Goal: Transaction & Acquisition: Purchase product/service

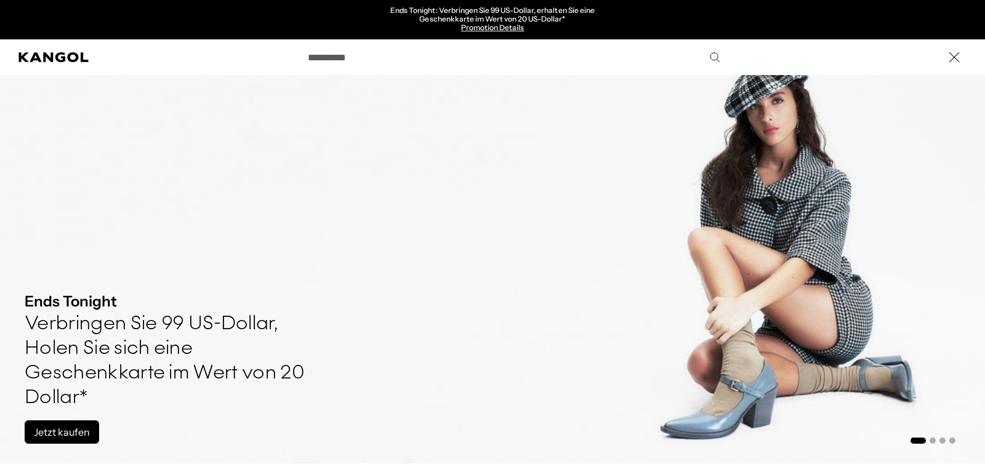
scroll to position [0, 254]
click at [715, 56] on icon "Suche hier" at bounding box center [714, 57] width 11 height 11
click at [728, 54] on div "Suche hier" at bounding box center [492, 57] width 985 height 36
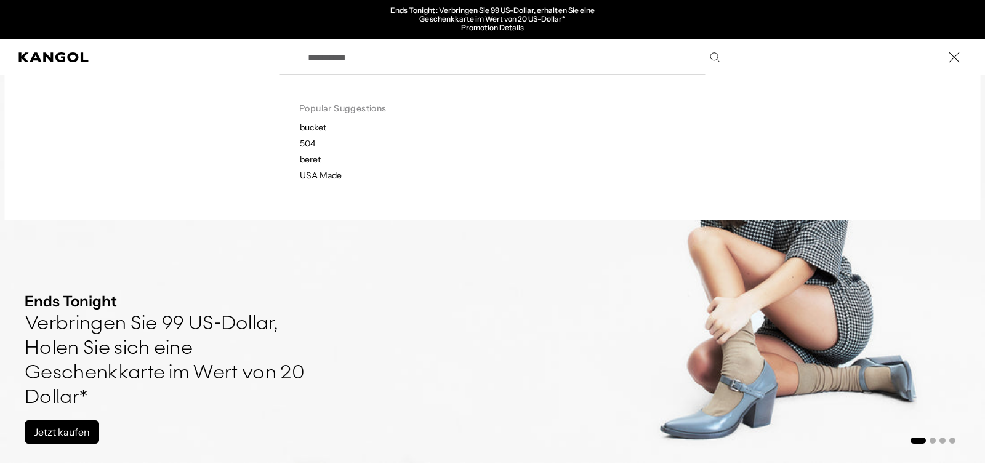
click at [402, 57] on input "Suche hier" at bounding box center [512, 57] width 425 height 31
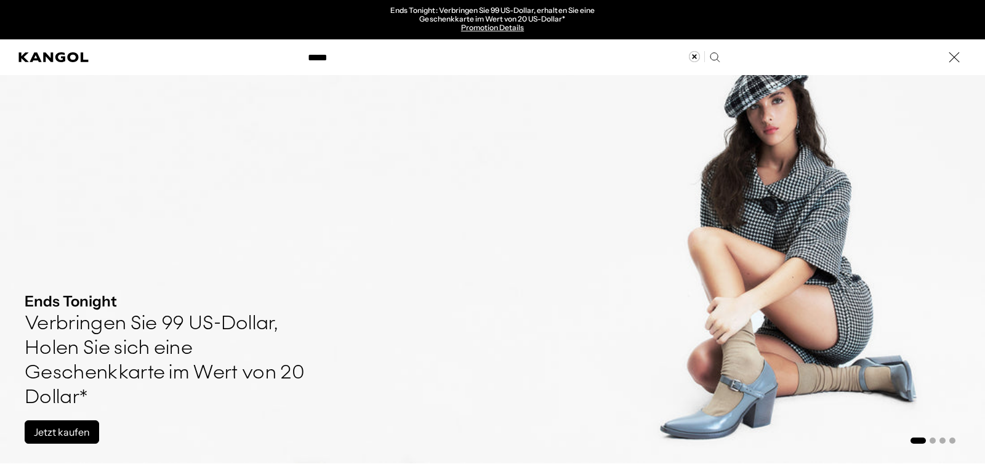
type input "*****"
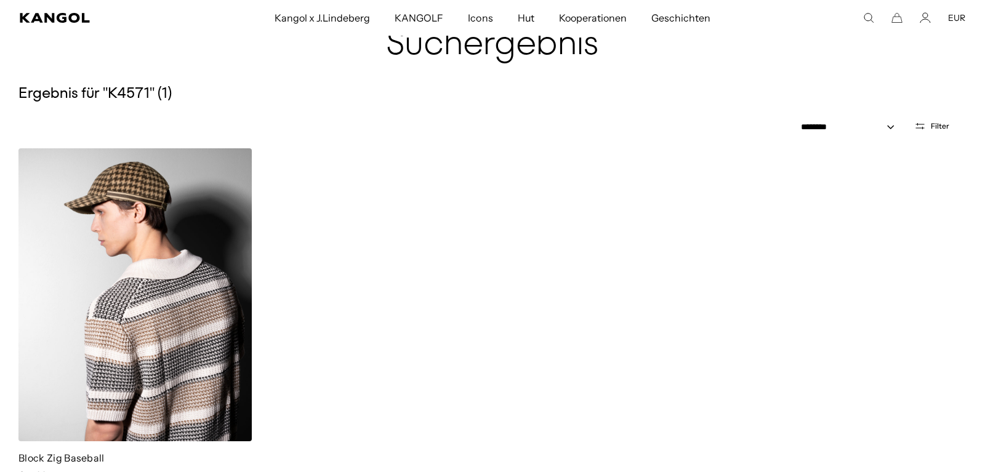
scroll to position [0, 254]
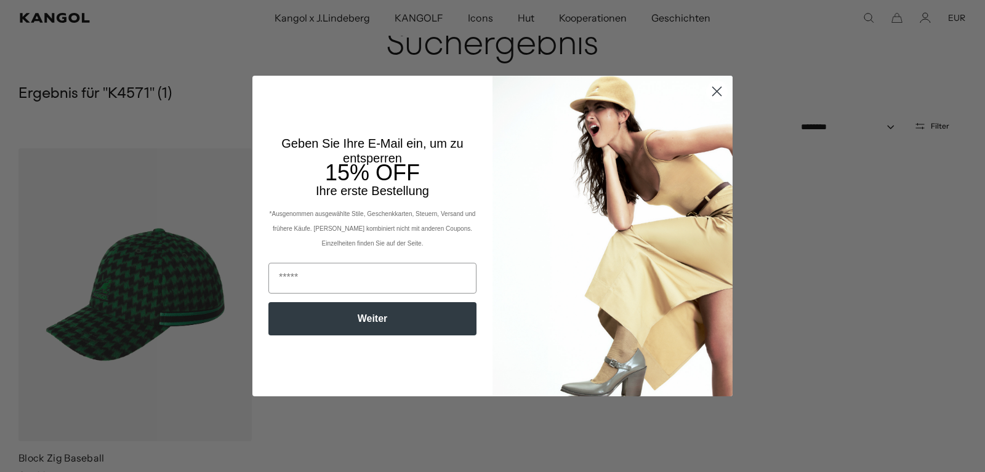
click at [715, 90] on icon "Schließen Dialog schließen" at bounding box center [717, 91] width 9 height 9
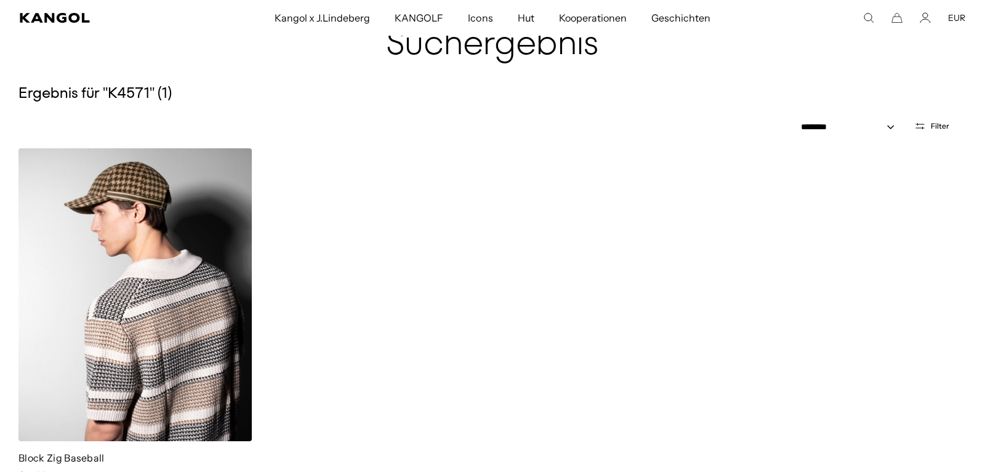
click at [126, 294] on img at bounding box center [134, 294] width 233 height 293
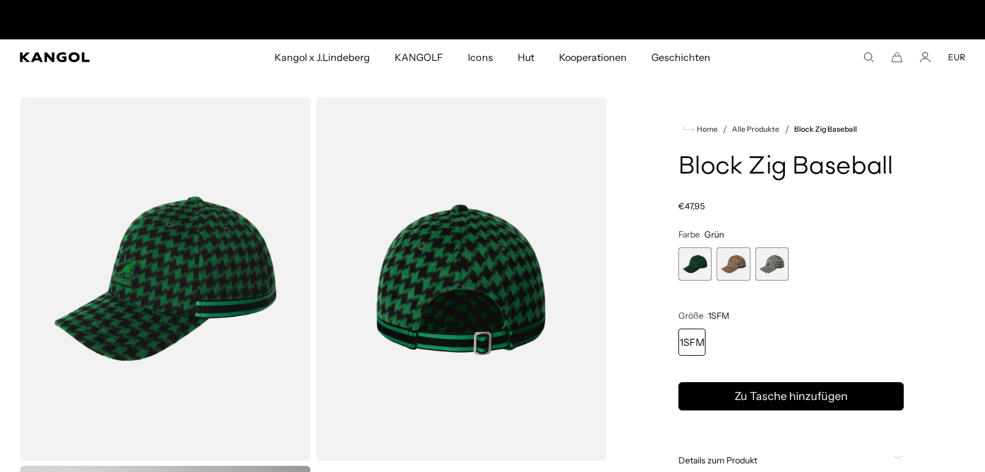
scroll to position [0, 254]
click at [726, 261] on span "2 von 3" at bounding box center [732, 263] width 33 height 33
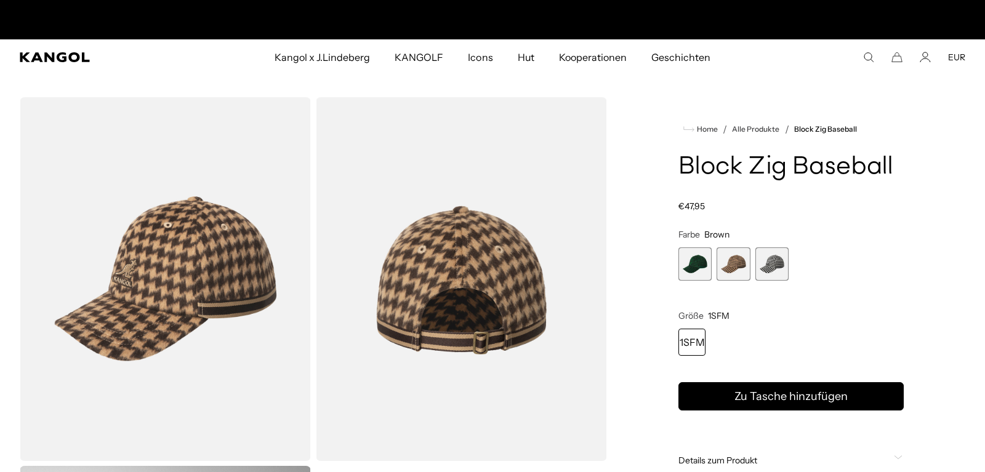
scroll to position [0, 254]
click at [773, 265] on span "3 von 3" at bounding box center [771, 263] width 33 height 33
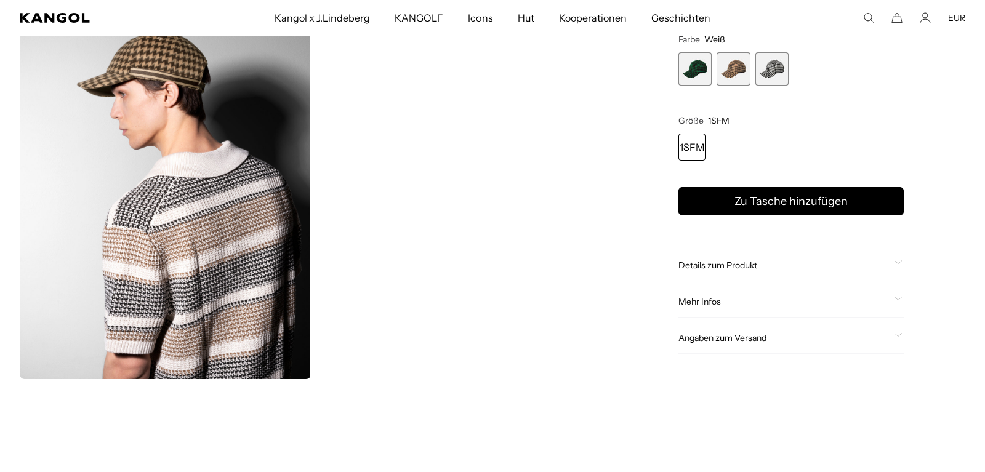
scroll to position [502, 0]
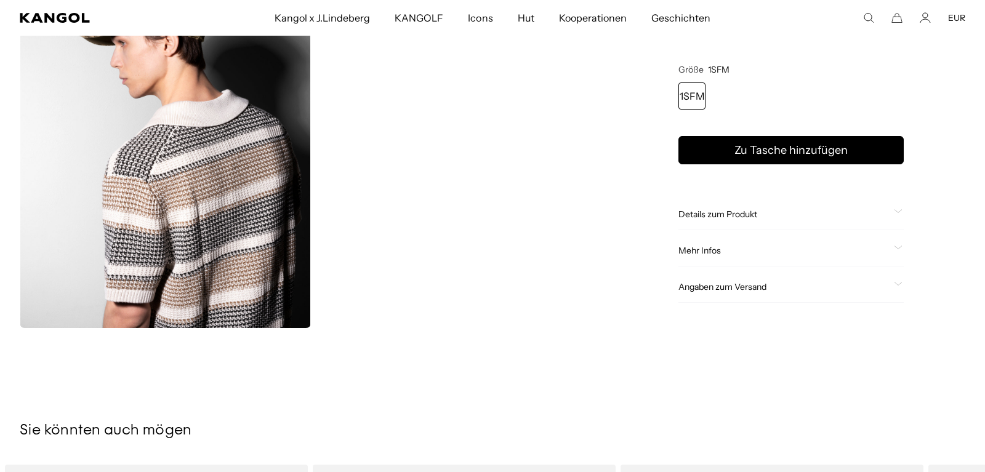
click at [697, 218] on span "Details zum Produkt" at bounding box center [783, 214] width 210 height 11
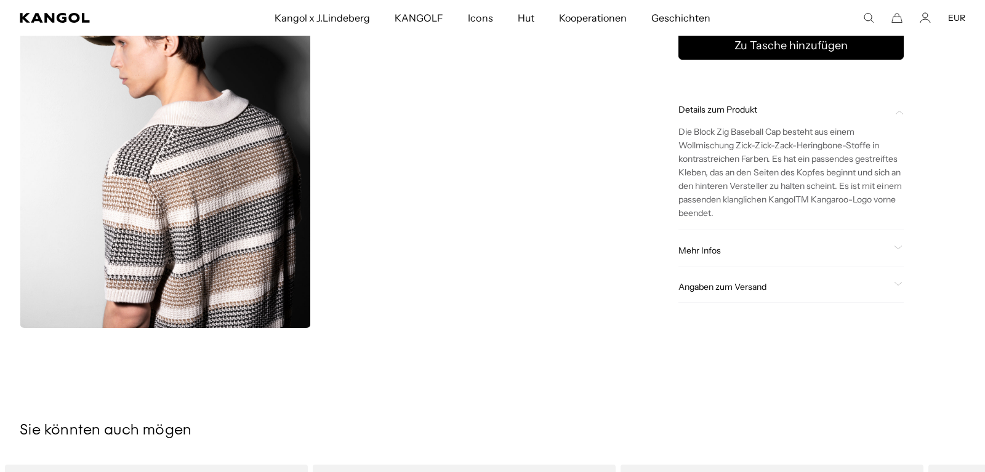
scroll to position [0, 0]
click at [713, 254] on span "Mehr Infos" at bounding box center [783, 251] width 210 height 11
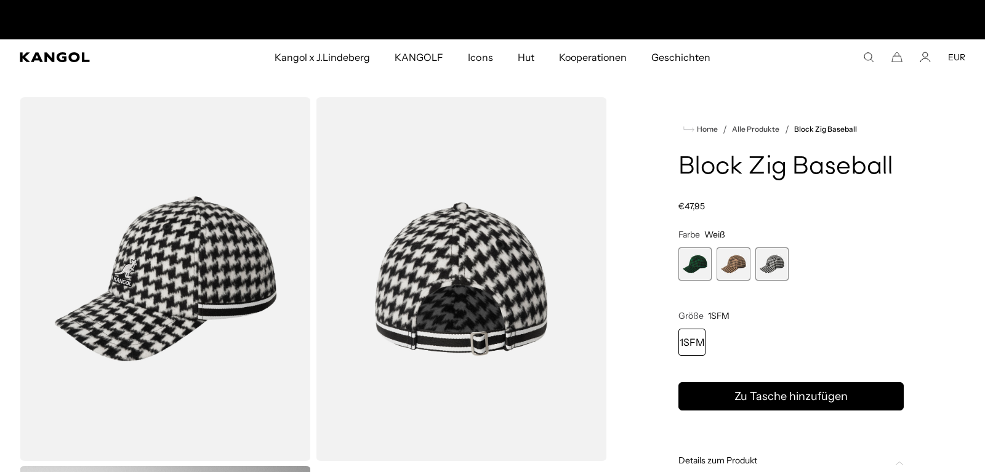
scroll to position [0, 254]
drag, startPoint x: 863, startPoint y: 132, endPoint x: 772, endPoint y: 154, distance: 93.9
click at [788, 145] on product-info "Home / Alle Produkte / Block Zig Baseball Block Zig Baseball Stammpreis €47,95 …" at bounding box center [790, 440] width 225 height 637
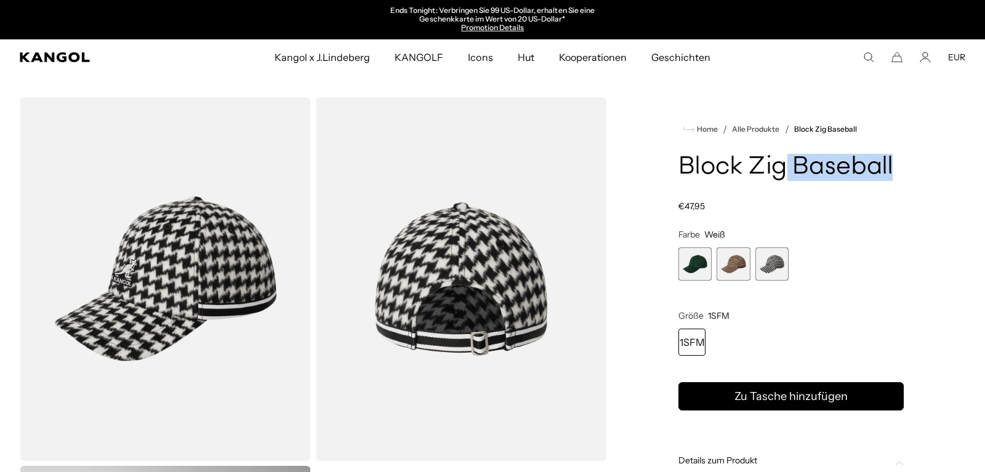
drag, startPoint x: 898, startPoint y: 163, endPoint x: 716, endPoint y: 169, distance: 181.7
click at [751, 171] on h1 "Block Zig Baseball" at bounding box center [790, 167] width 225 height 27
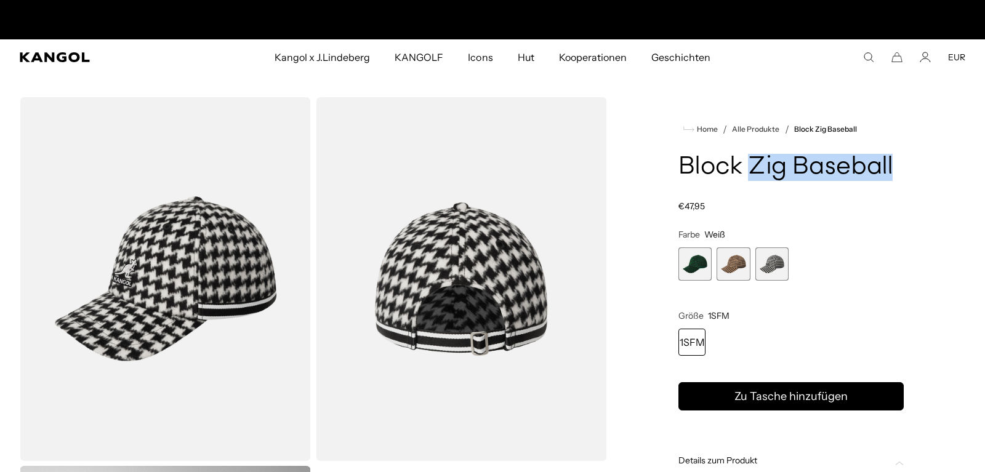
scroll to position [0, 254]
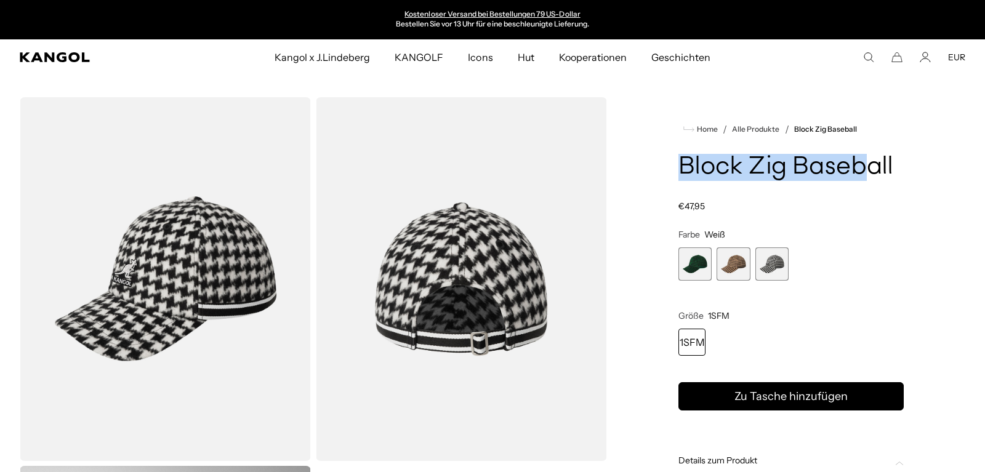
drag, startPoint x: 679, startPoint y: 166, endPoint x: 860, endPoint y: 164, distance: 180.9
click at [860, 164] on h1 "Block Zig Baseball" at bounding box center [790, 167] width 225 height 27
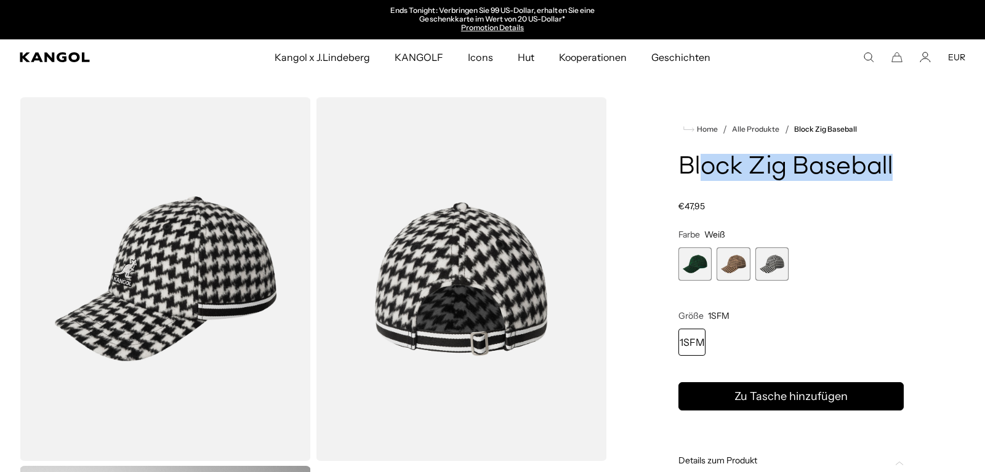
drag, startPoint x: 895, startPoint y: 166, endPoint x: 883, endPoint y: 135, distance: 33.7
click at [724, 165] on h1 "Block Zig Baseball" at bounding box center [790, 167] width 225 height 27
drag, startPoint x: 895, startPoint y: 163, endPoint x: 743, endPoint y: 165, distance: 152.0
click at [745, 165] on h1 "Block Zig Baseball" at bounding box center [790, 167] width 225 height 27
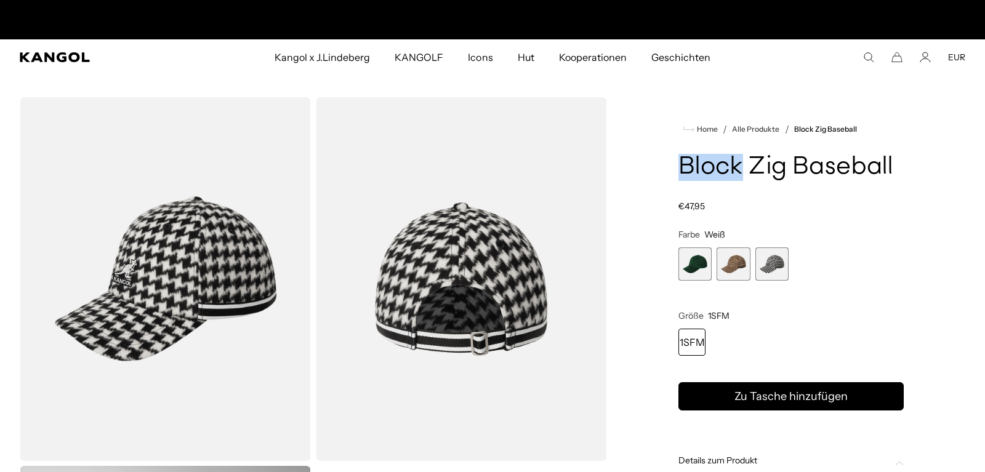
drag, startPoint x: 682, startPoint y: 166, endPoint x: 756, endPoint y: 151, distance: 75.8
click at [745, 158] on h1 "Block Zig Baseball" at bounding box center [790, 167] width 225 height 27
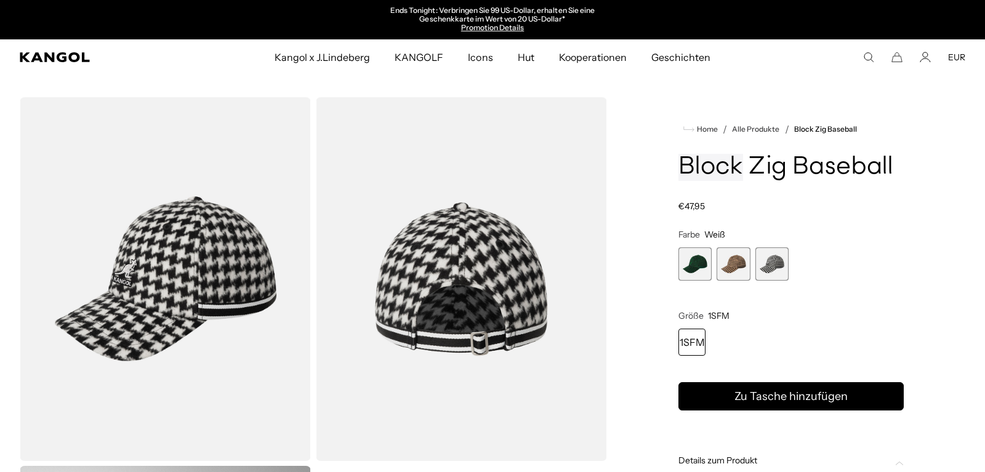
scroll to position [0, 254]
